Goal: Find contact information: Find contact information

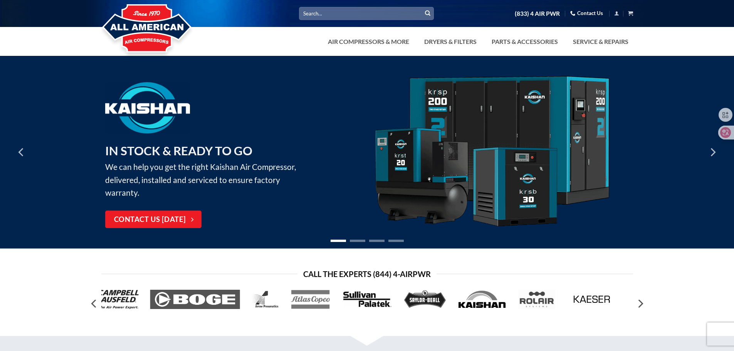
click at [589, 14] on link "Contact Us" at bounding box center [586, 13] width 33 height 12
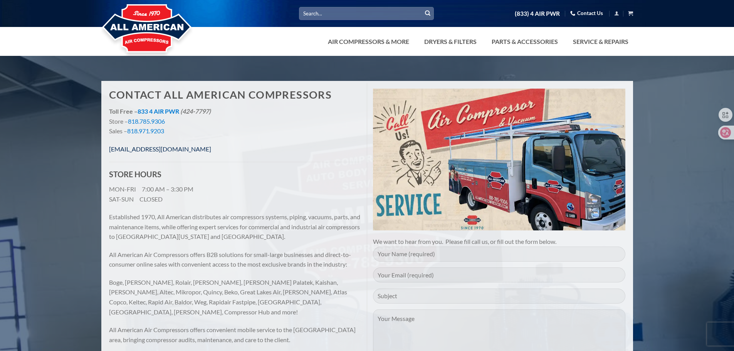
click at [161, 148] on link "[EMAIL_ADDRESS][DOMAIN_NAME]" at bounding box center [160, 148] width 102 height 7
drag, startPoint x: 232, startPoint y: 154, endPoint x: 242, endPoint y: 153, distance: 10.5
click at [232, 153] on p "[EMAIL_ADDRESS][DOMAIN_NAME]" at bounding box center [235, 149] width 252 height 10
drag, startPoint x: 126, startPoint y: 119, endPoint x: 168, endPoint y: 119, distance: 42.0
click at [168, 119] on p "Toll Free – 833 4 AIR PWR (424-7797) Store – 818.785.9306 Sales – 818.971.9203" at bounding box center [235, 121] width 252 height 30
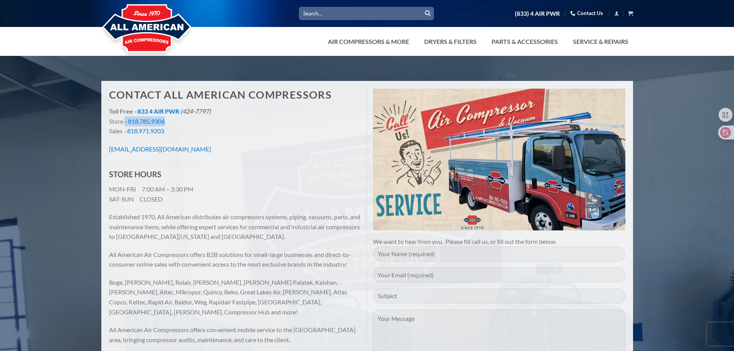
copy p "– 818.785.9306"
click at [235, 189] on p "MON-FRI 7:00 AM – 3:30 PM SAT-SUN CLOSED" at bounding box center [235, 194] width 252 height 20
